Goal: Information Seeking & Learning: Learn about a topic

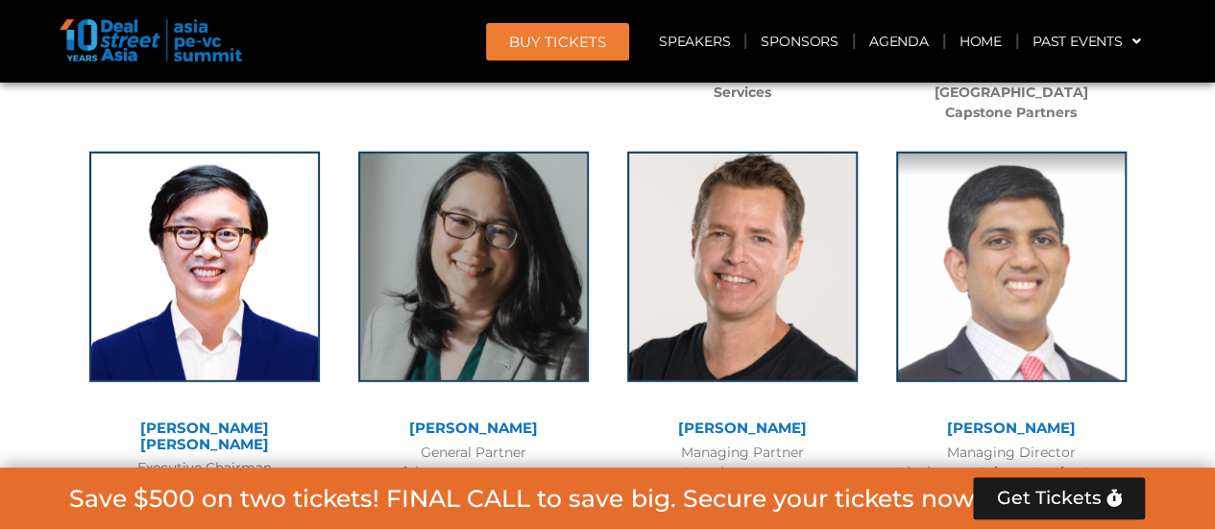
scroll to position [13534, 0]
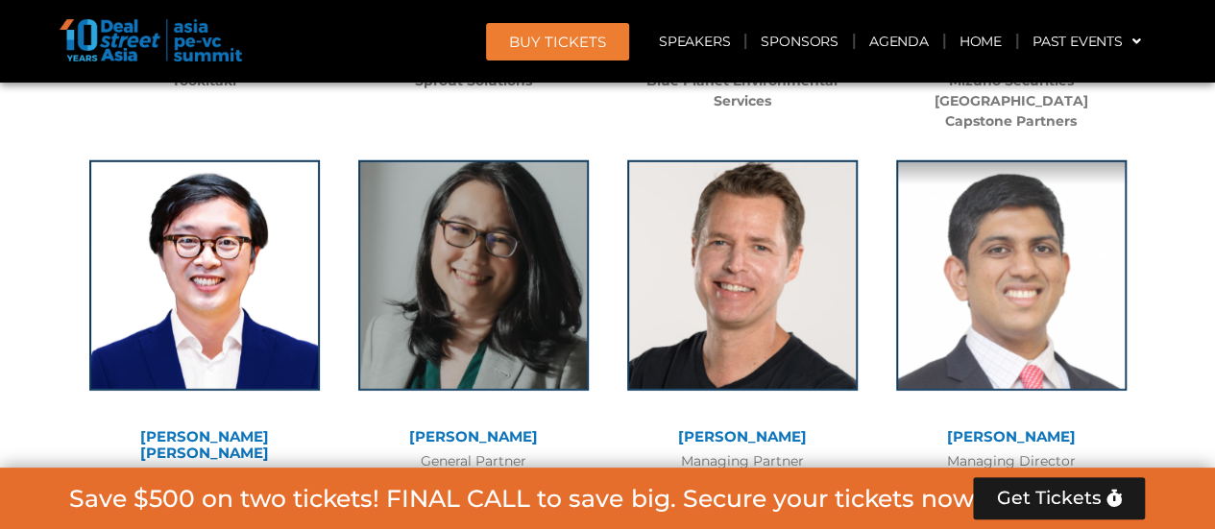
click at [995, 427] on link "Aravind Krishnan" at bounding box center [1011, 436] width 129 height 18
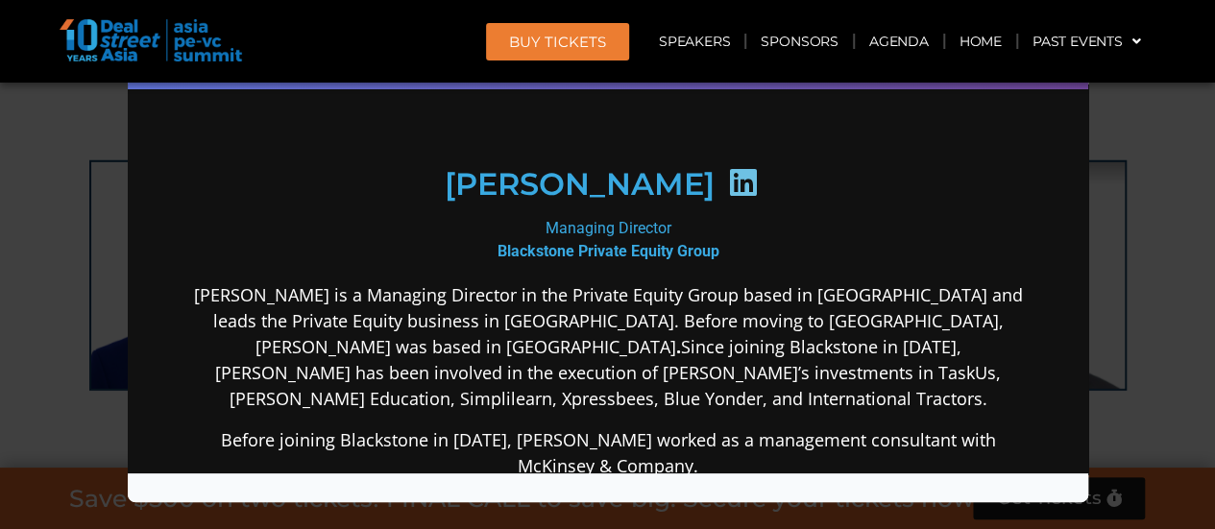
scroll to position [246, 0]
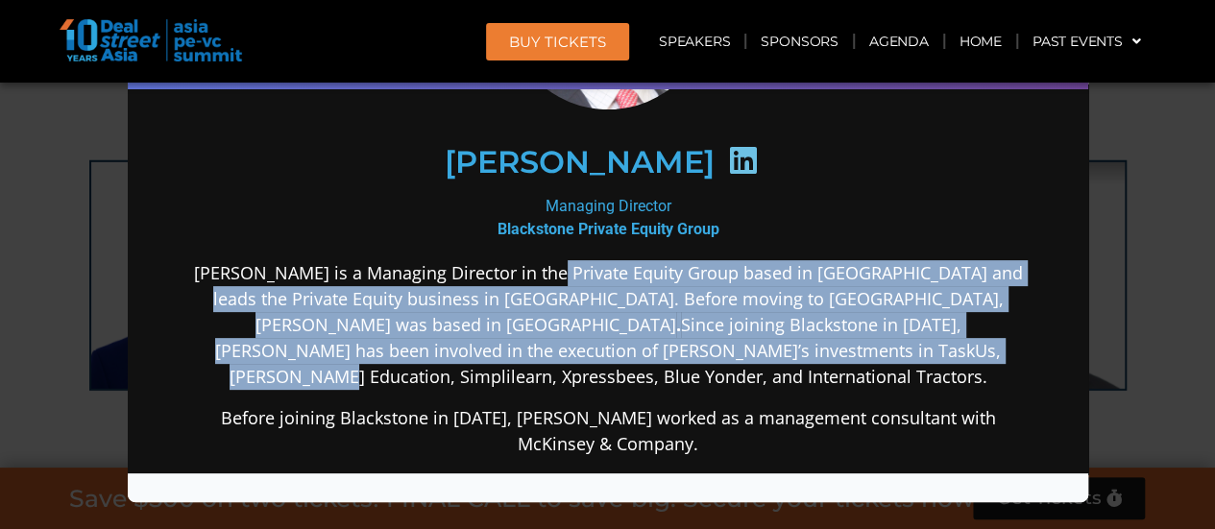
drag, startPoint x: 537, startPoint y: 261, endPoint x: 651, endPoint y: 356, distance: 148.7
click at [651, 356] on p "Aravind Krishnan is a Managing Director in the Private Equity Group based in Si…" at bounding box center [607, 324] width 830 height 130
click at [501, 322] on p "Aravind Krishnan is a Managing Director in the Private Equity Group based in Si…" at bounding box center [607, 324] width 830 height 130
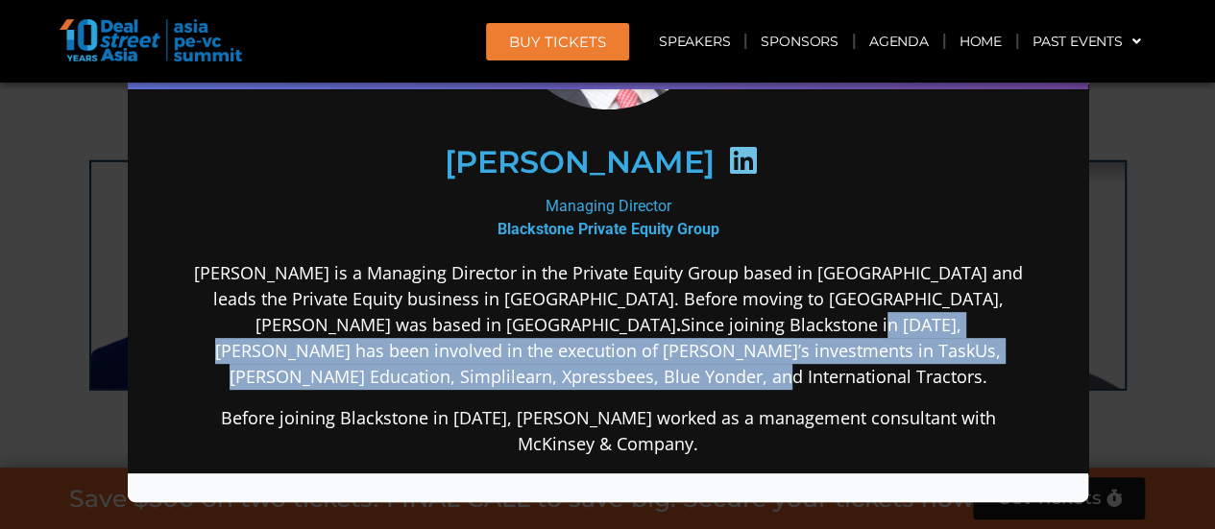
drag, startPoint x: 503, startPoint y: 328, endPoint x: 596, endPoint y: 381, distance: 107.1
click at [596, 381] on p "Aravind Krishnan is a Managing Director in the Private Equity Group based in Si…" at bounding box center [607, 324] width 830 height 130
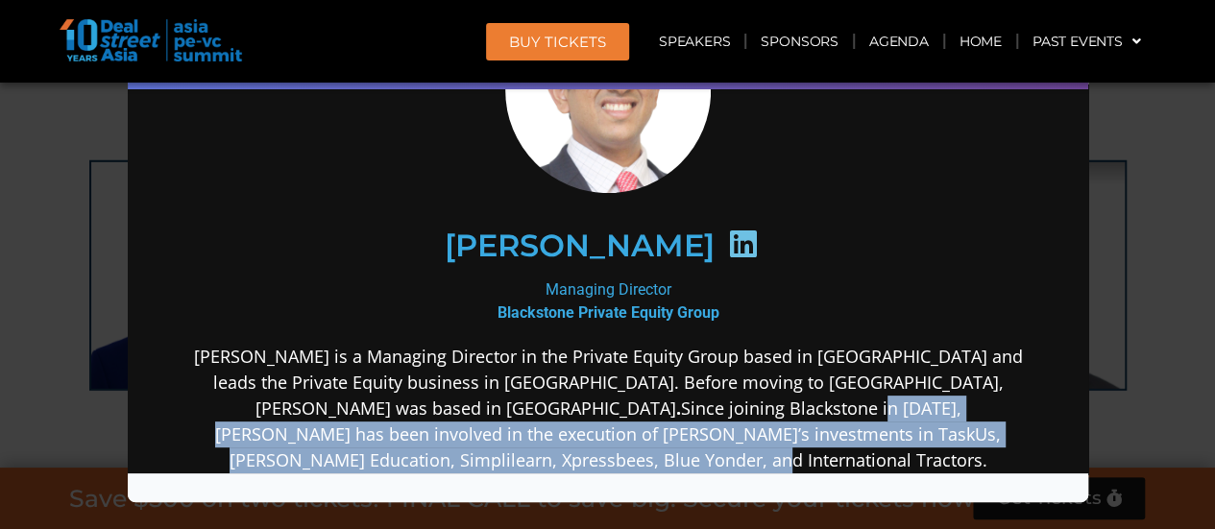
scroll to position [0, 0]
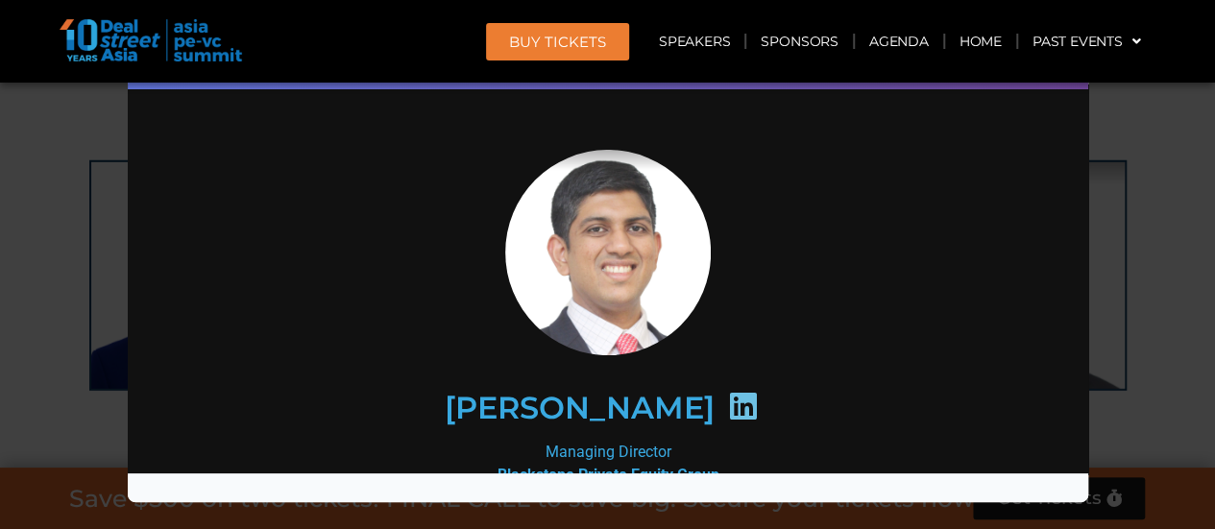
click at [65, 278] on div "Speaker Profile ×" at bounding box center [607, 264] width 1215 height 529
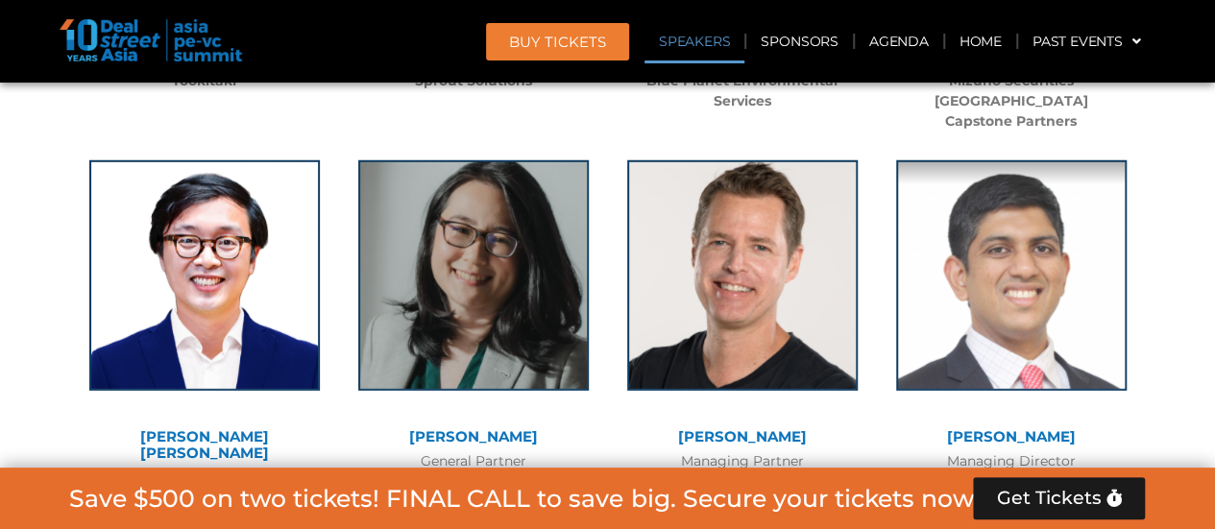
click at [706, 35] on link "Speakers" at bounding box center [694, 41] width 100 height 44
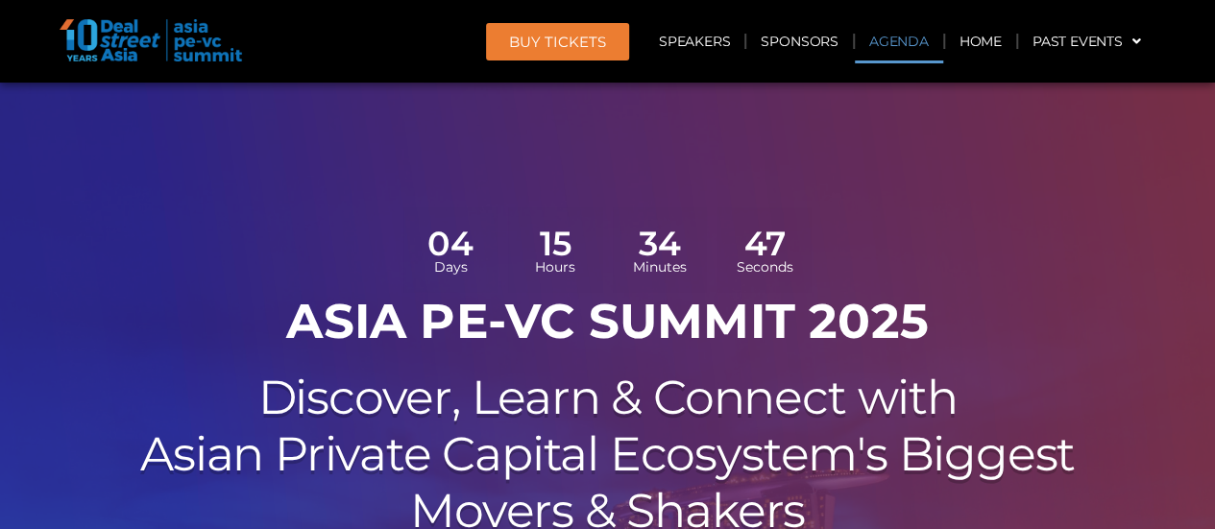
click at [898, 35] on link "Agenda" at bounding box center [899, 41] width 88 height 44
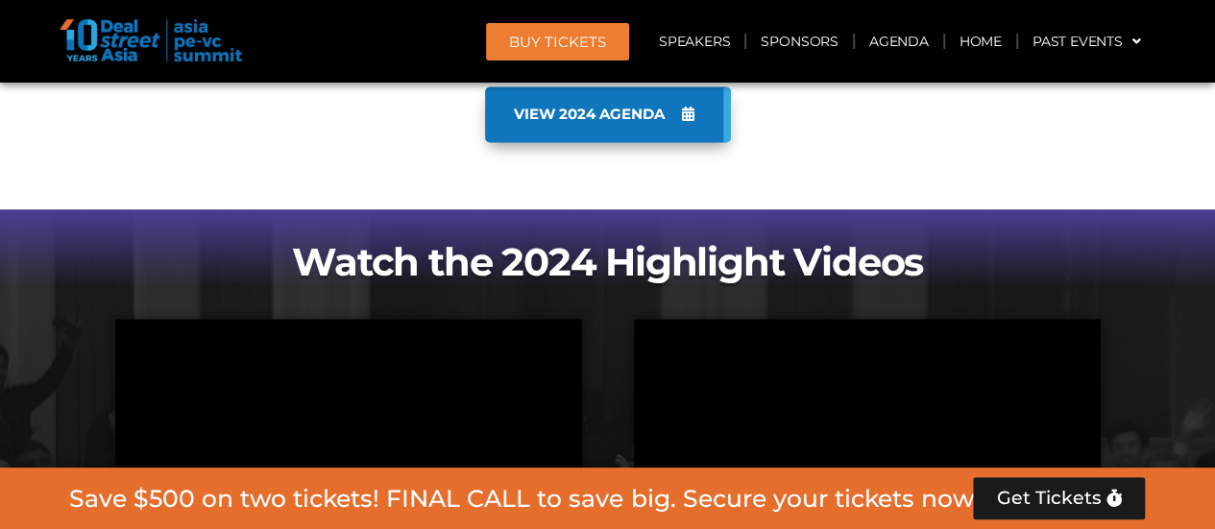
scroll to position [1685, 0]
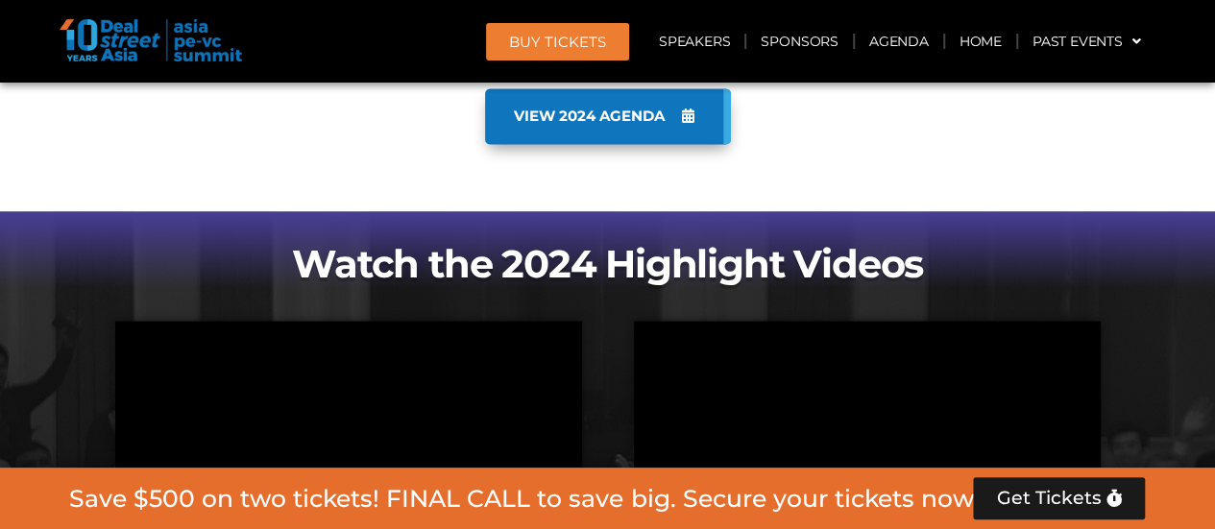
click at [613, 116] on span "VIEW 2024 AGENDA" at bounding box center [589, 116] width 151 height 17
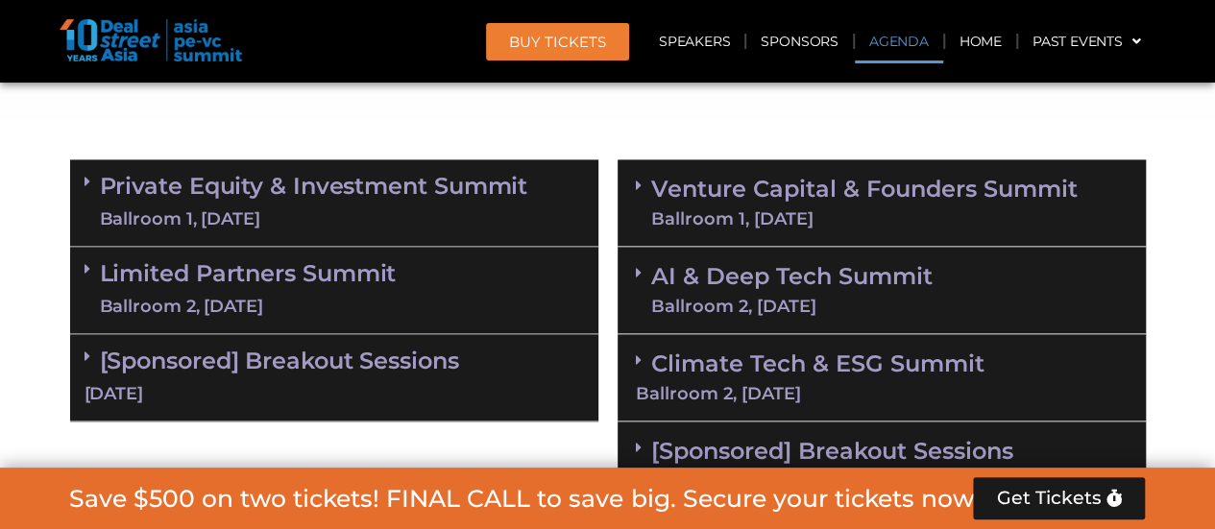
scroll to position [1226, 0]
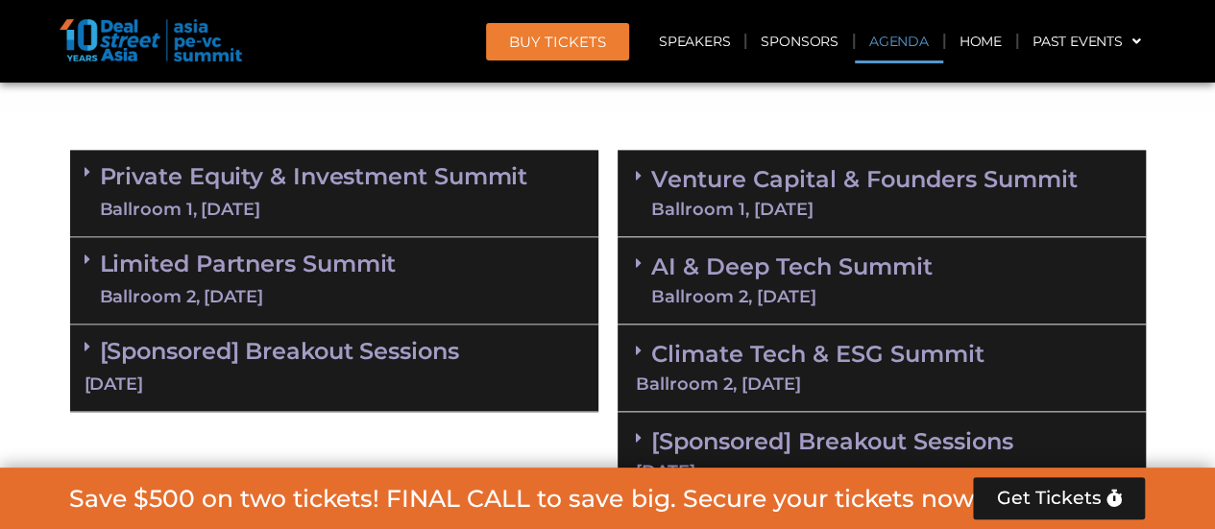
click at [190, 198] on div "Ballroom 1, 10 Sept" at bounding box center [314, 210] width 428 height 24
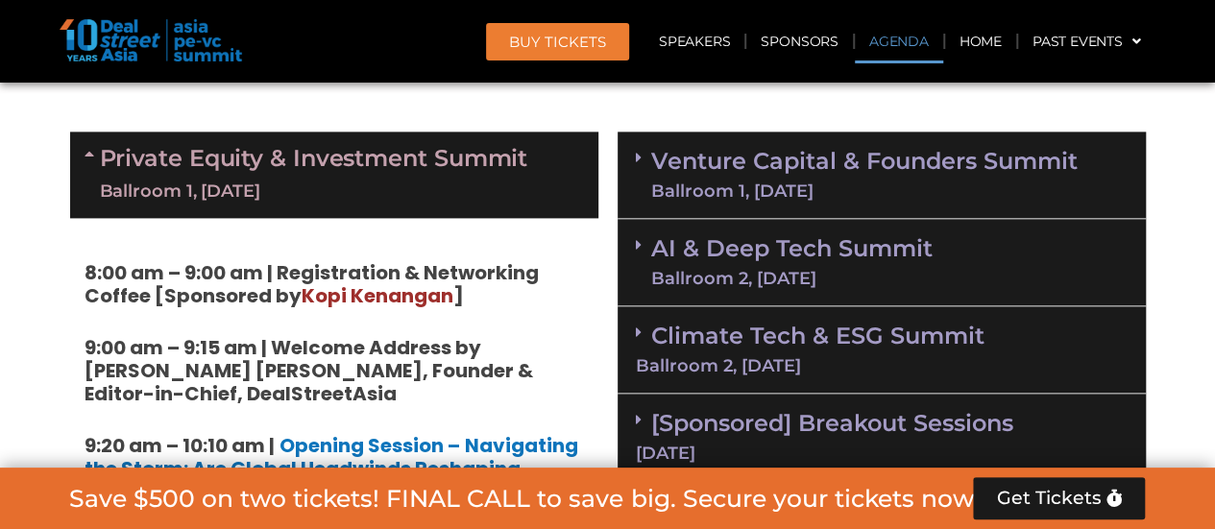
scroll to position [1250, 0]
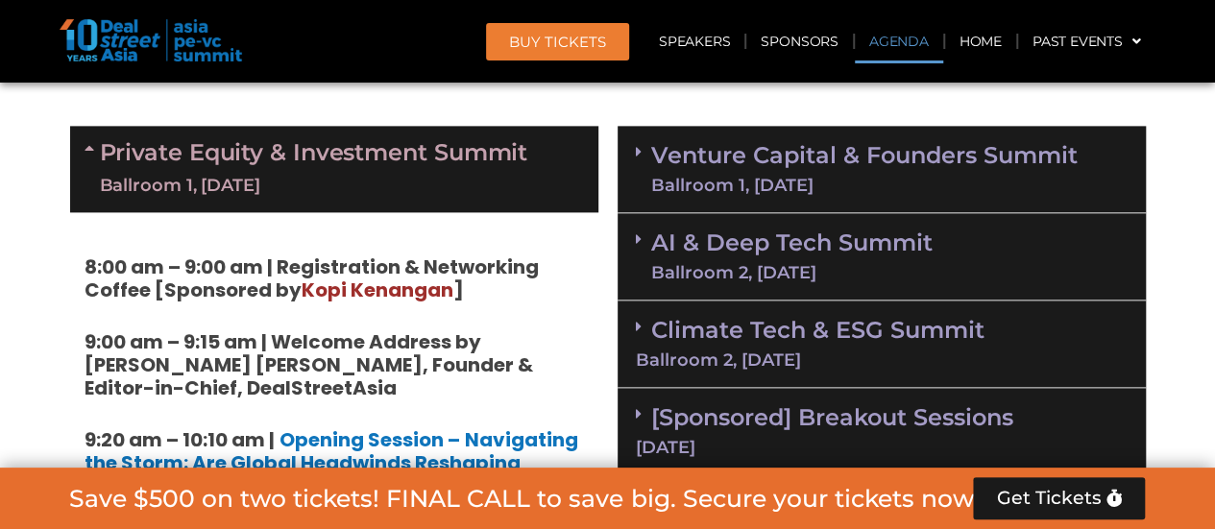
click at [660, 153] on link "Venture Capital & Founders​ Summit Ballroom 1, 11 Sept" at bounding box center [864, 169] width 426 height 50
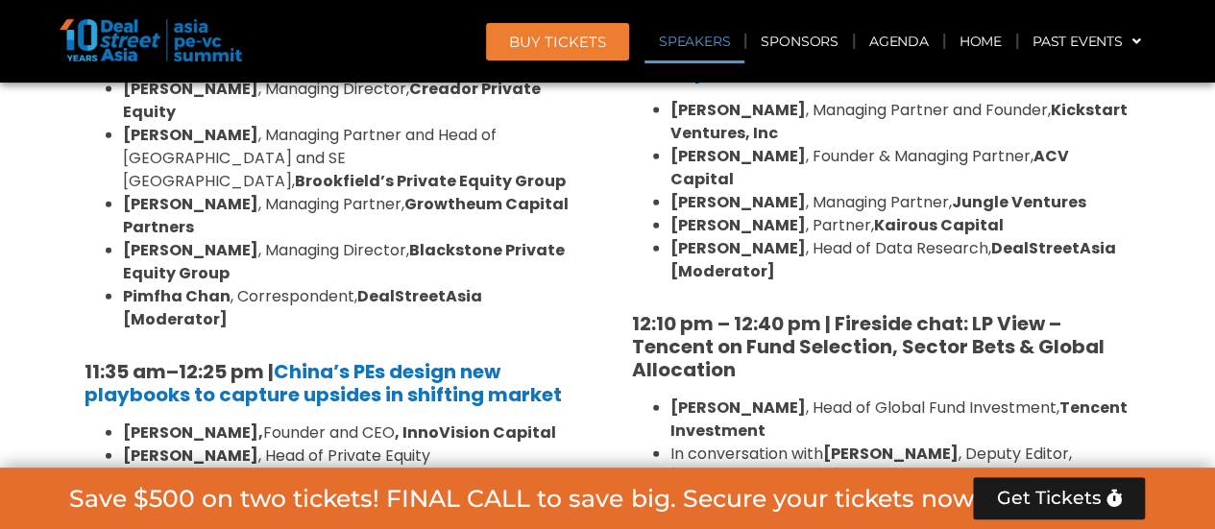
scroll to position [2151, 0]
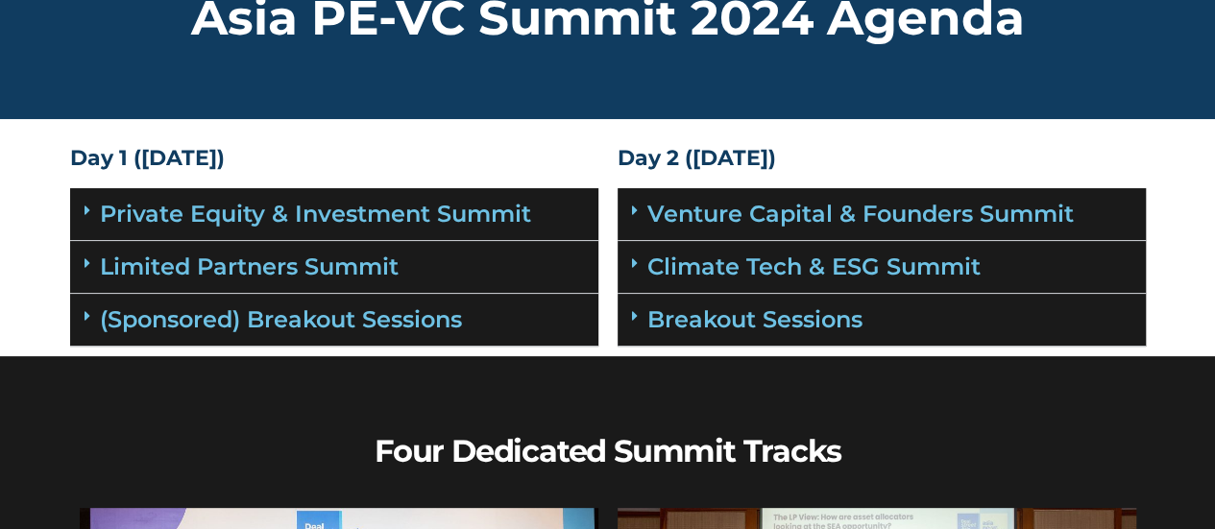
scroll to position [85, 0]
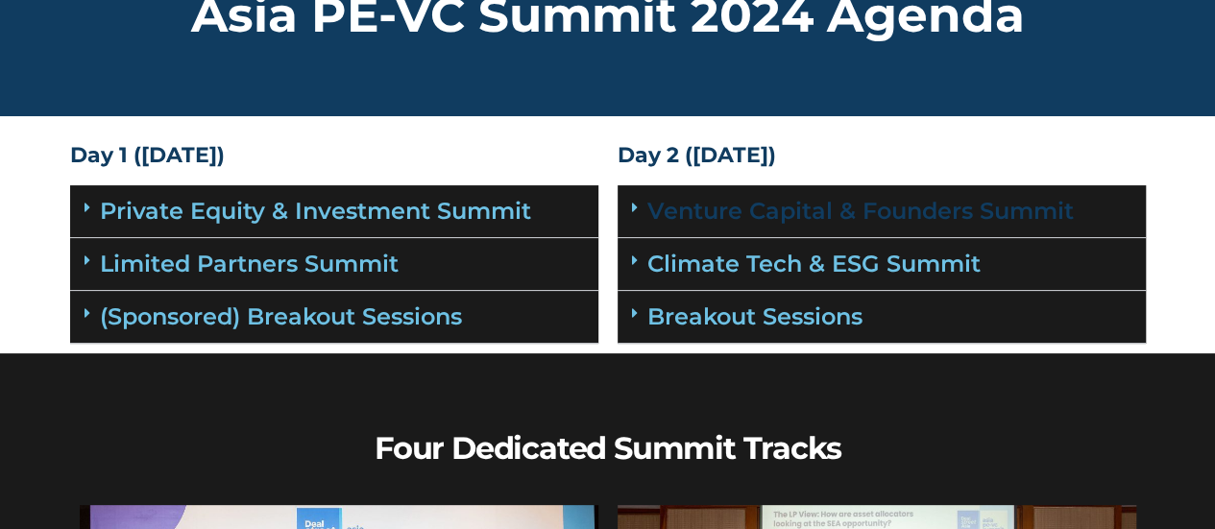
click at [685, 217] on link "Venture Capital & Founders​ Summit" at bounding box center [860, 211] width 426 height 28
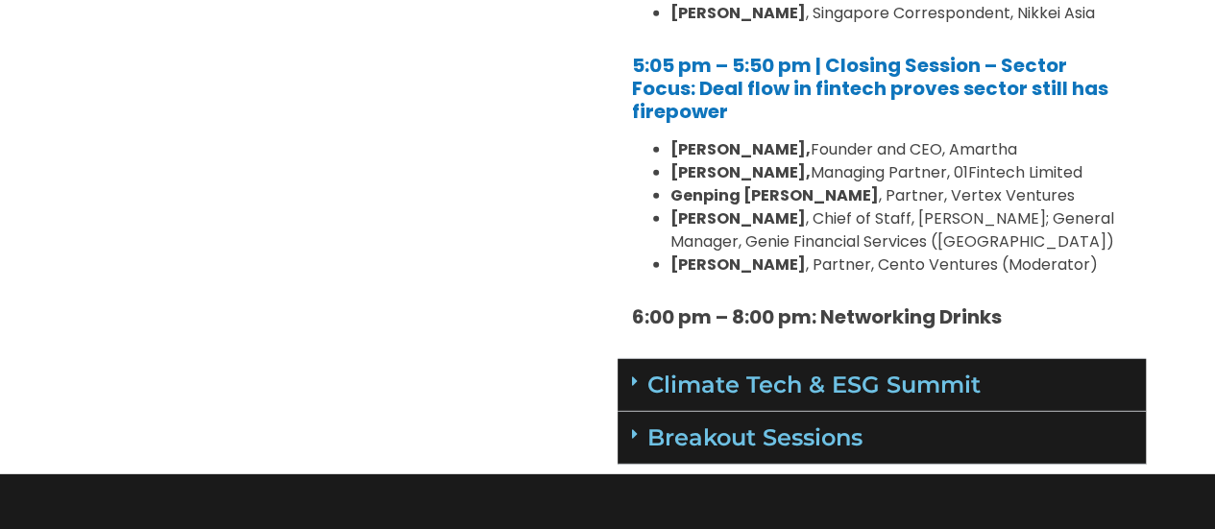
scroll to position [2603, 0]
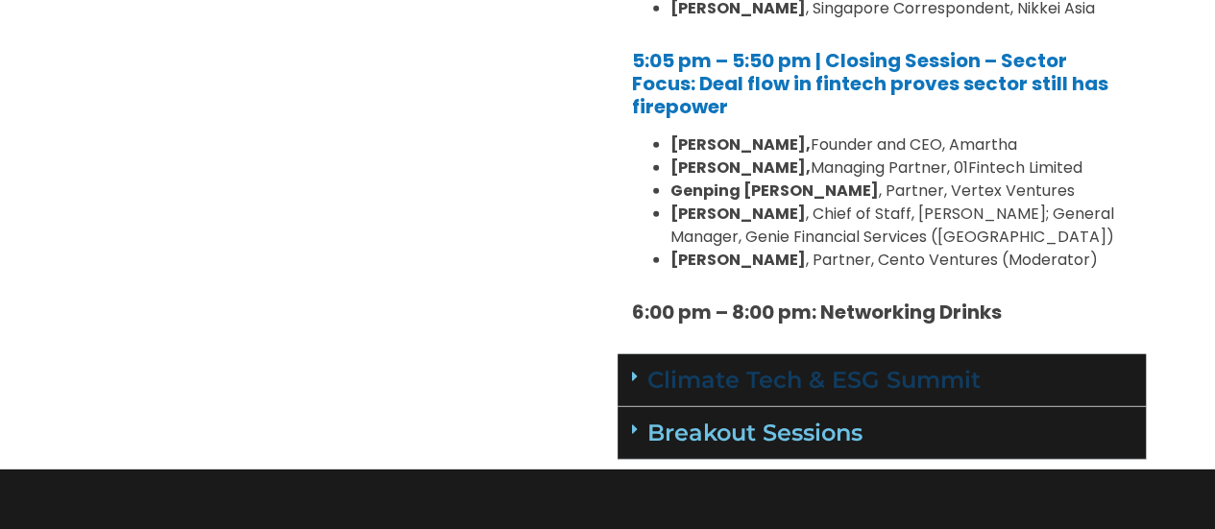
click at [766, 366] on link "Climate Tech & ESG Summit" at bounding box center [813, 380] width 333 height 28
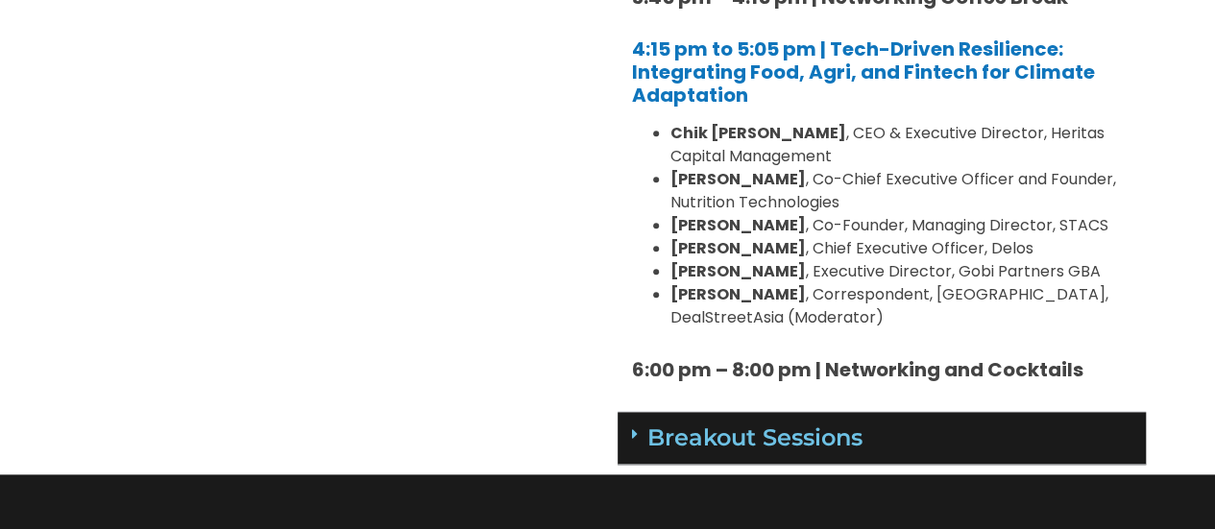
scroll to position [4751, 0]
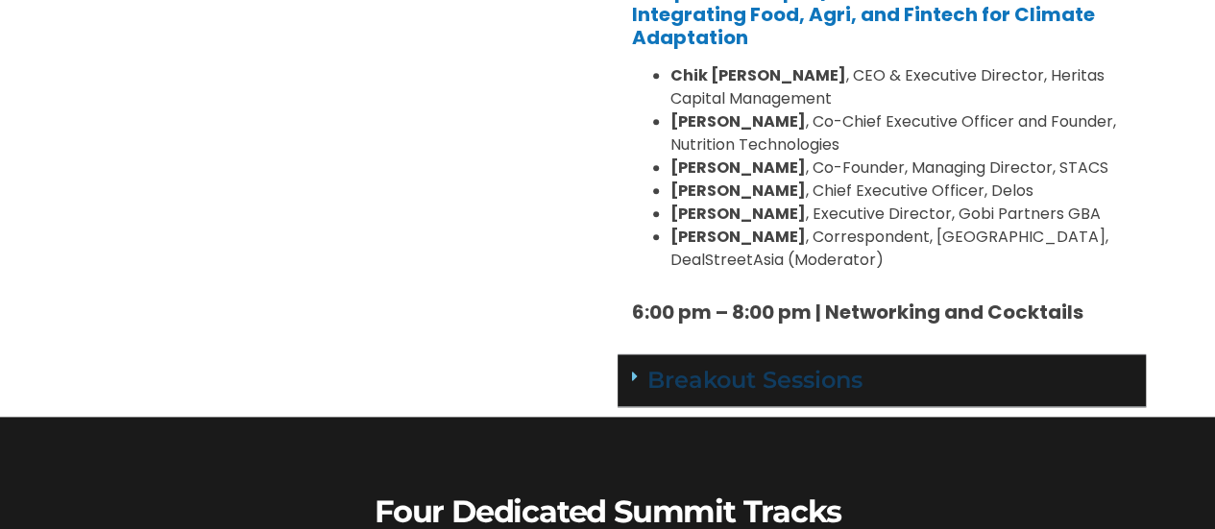
click at [741, 366] on link "Breakout Sessions" at bounding box center [754, 380] width 215 height 28
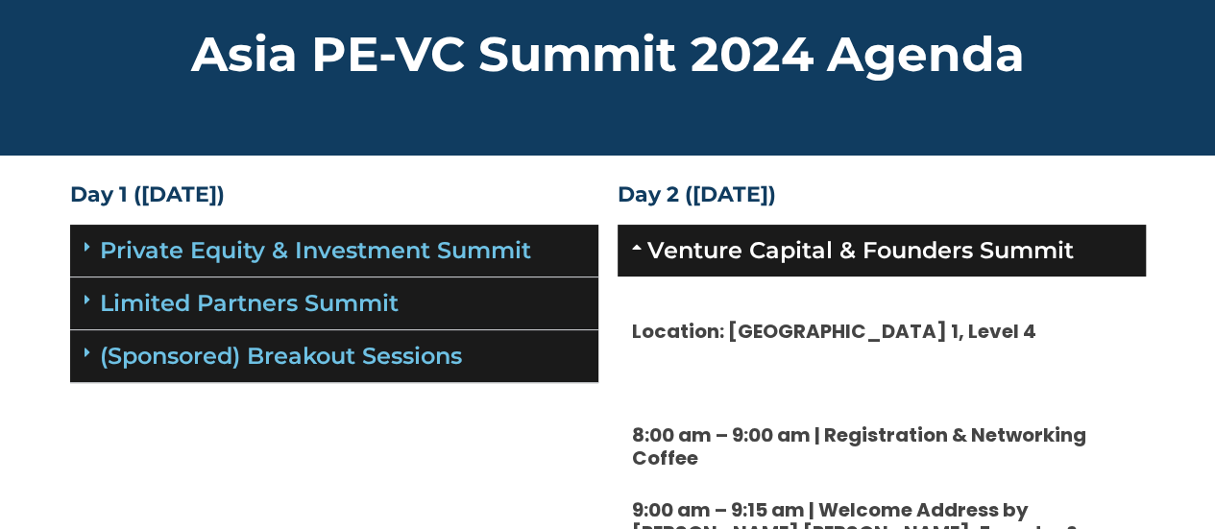
scroll to position [45, 0]
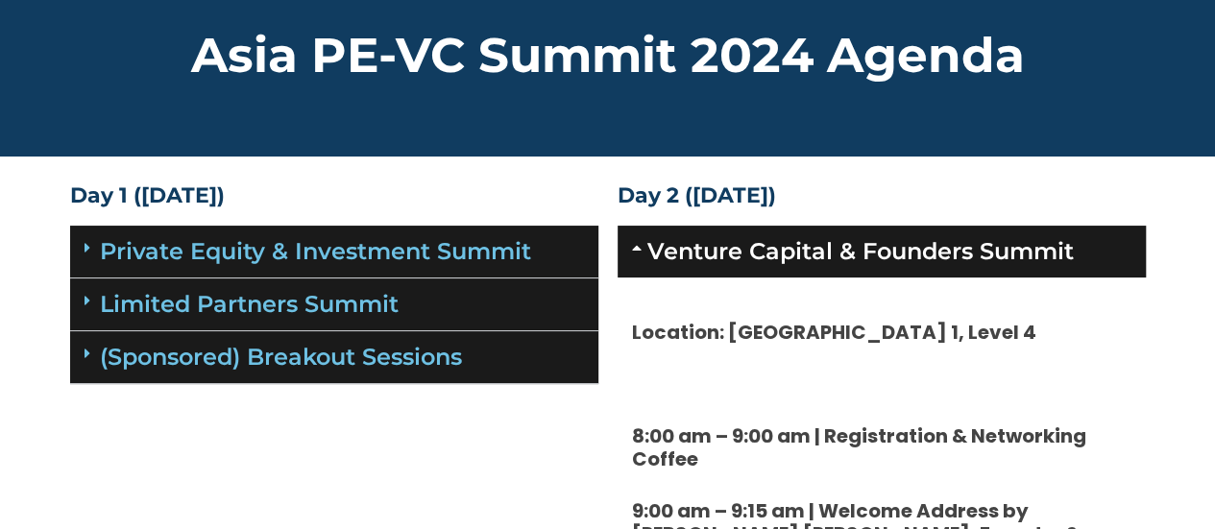
click at [96, 241] on span at bounding box center [92, 248] width 15 height 16
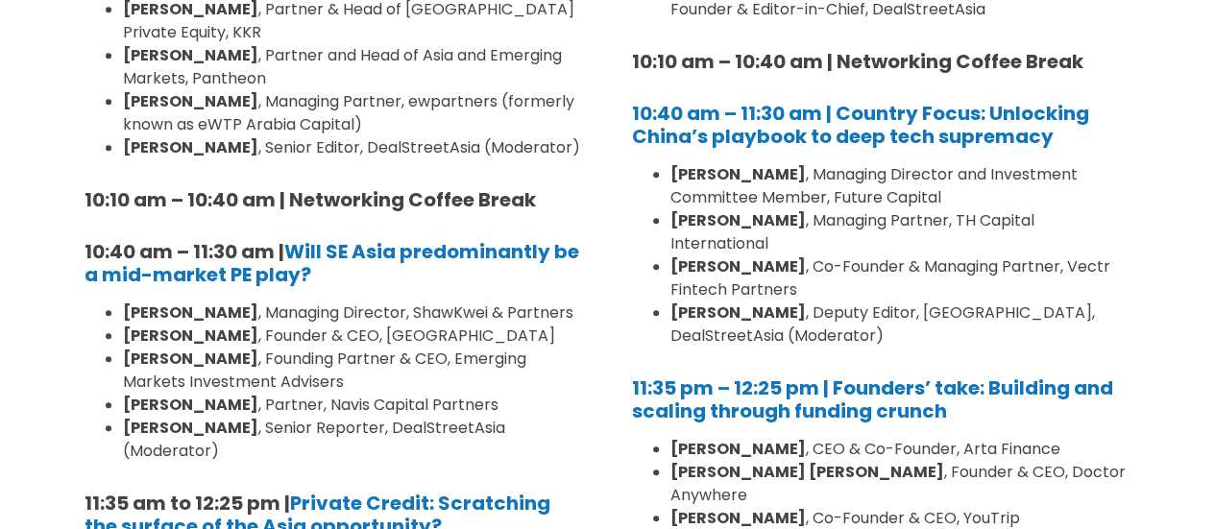
scroll to position [0, 0]
